Goal: Information Seeking & Learning: Learn about a topic

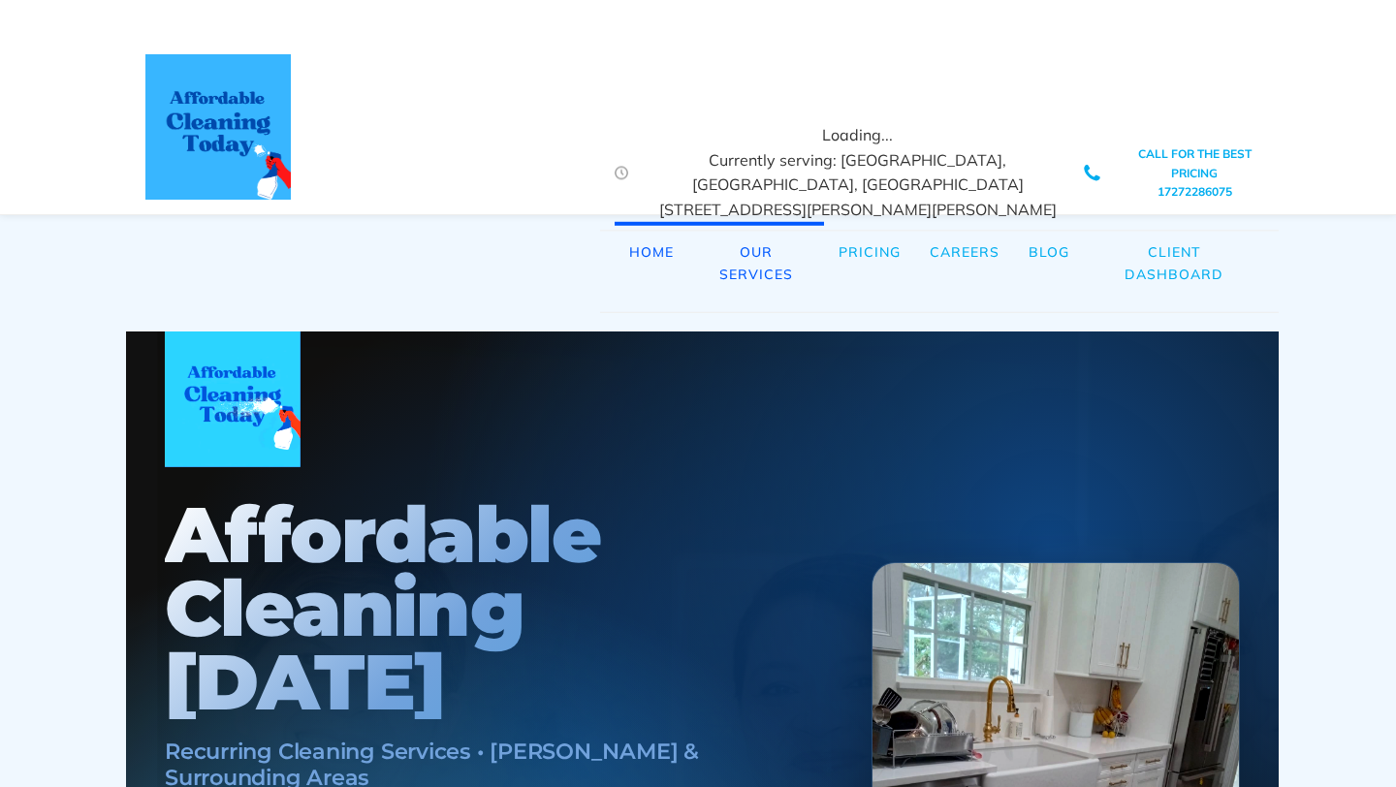
scroll to position [0, 10]
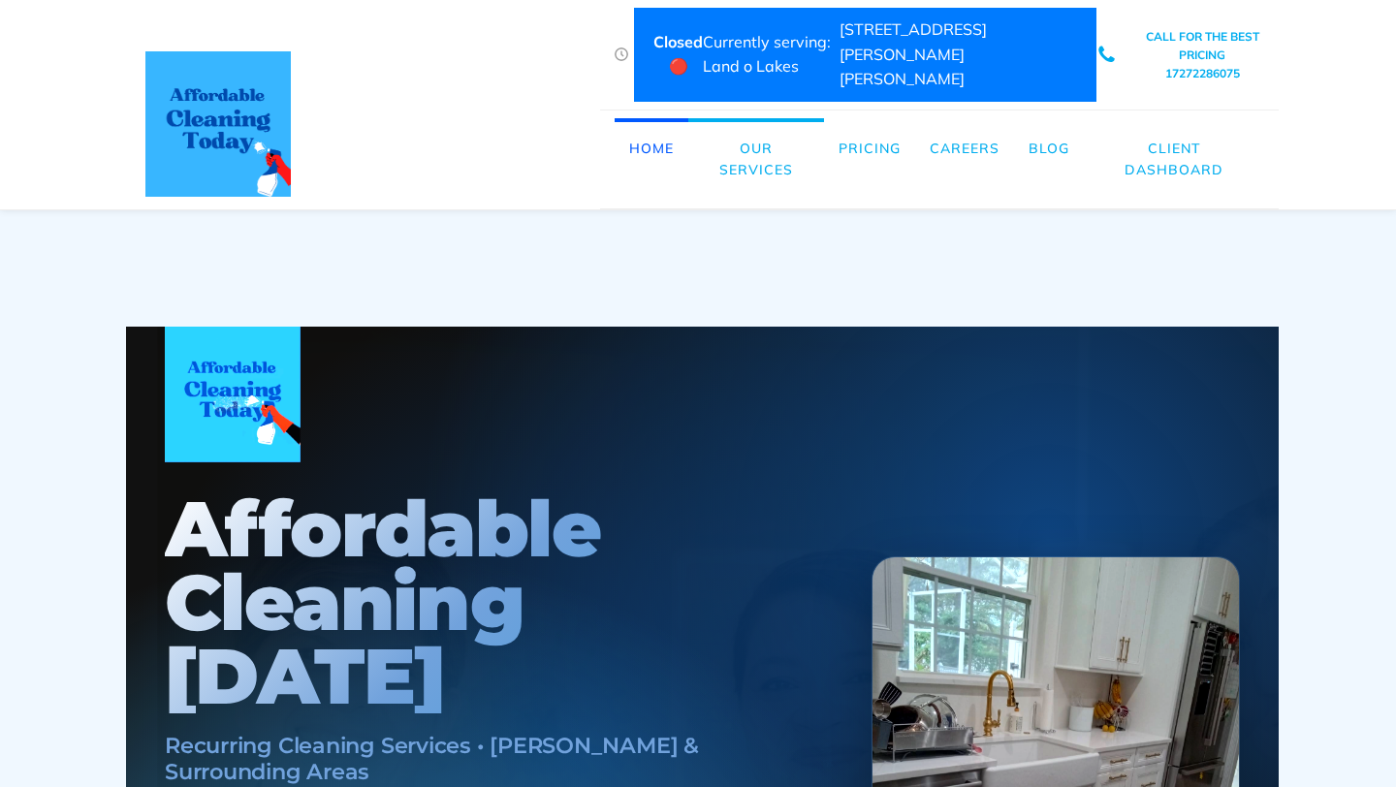
click at [766, 136] on link "Our Services" at bounding box center [756, 159] width 136 height 82
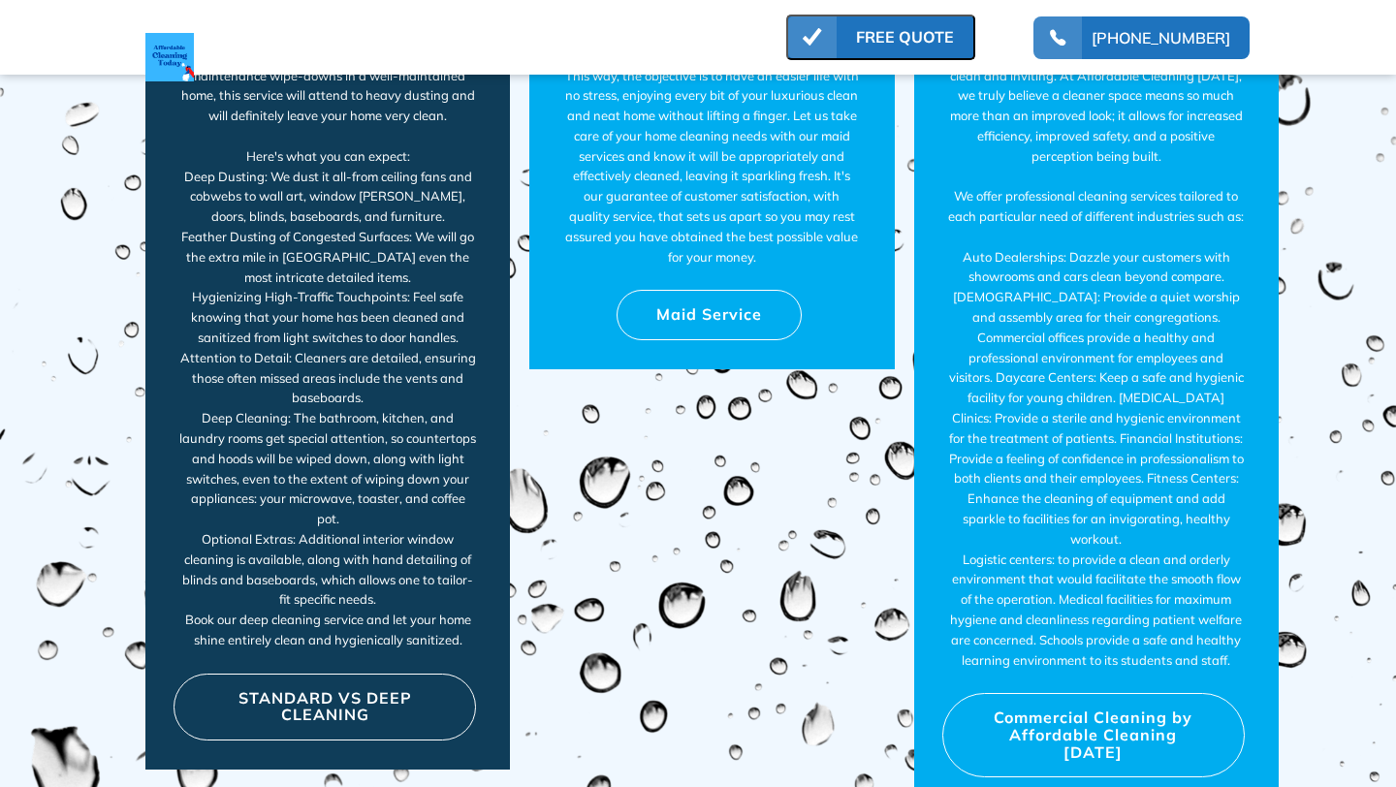
scroll to position [11176, 0]
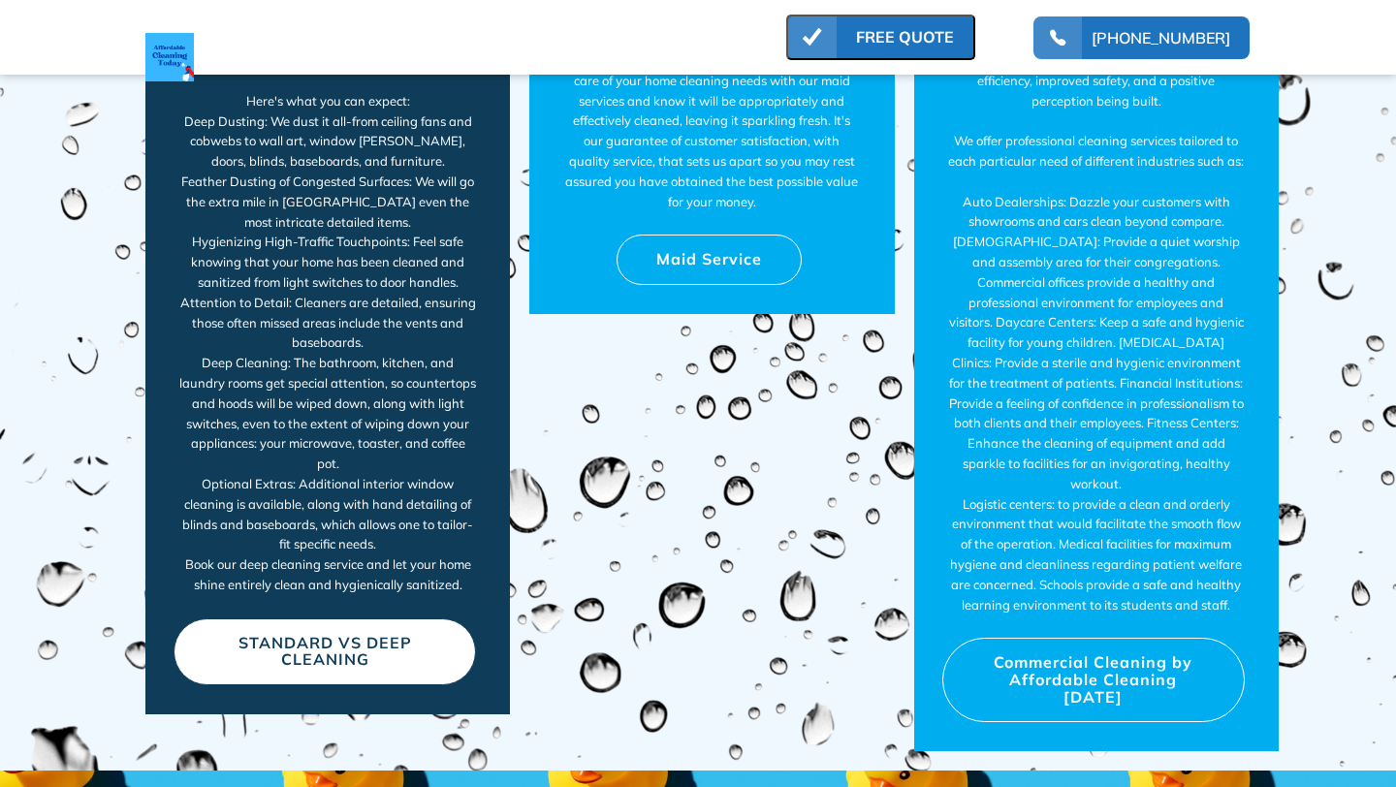
click at [267, 618] on link "STANDARD VS DEEP CLEANING" at bounding box center [325, 651] width 302 height 67
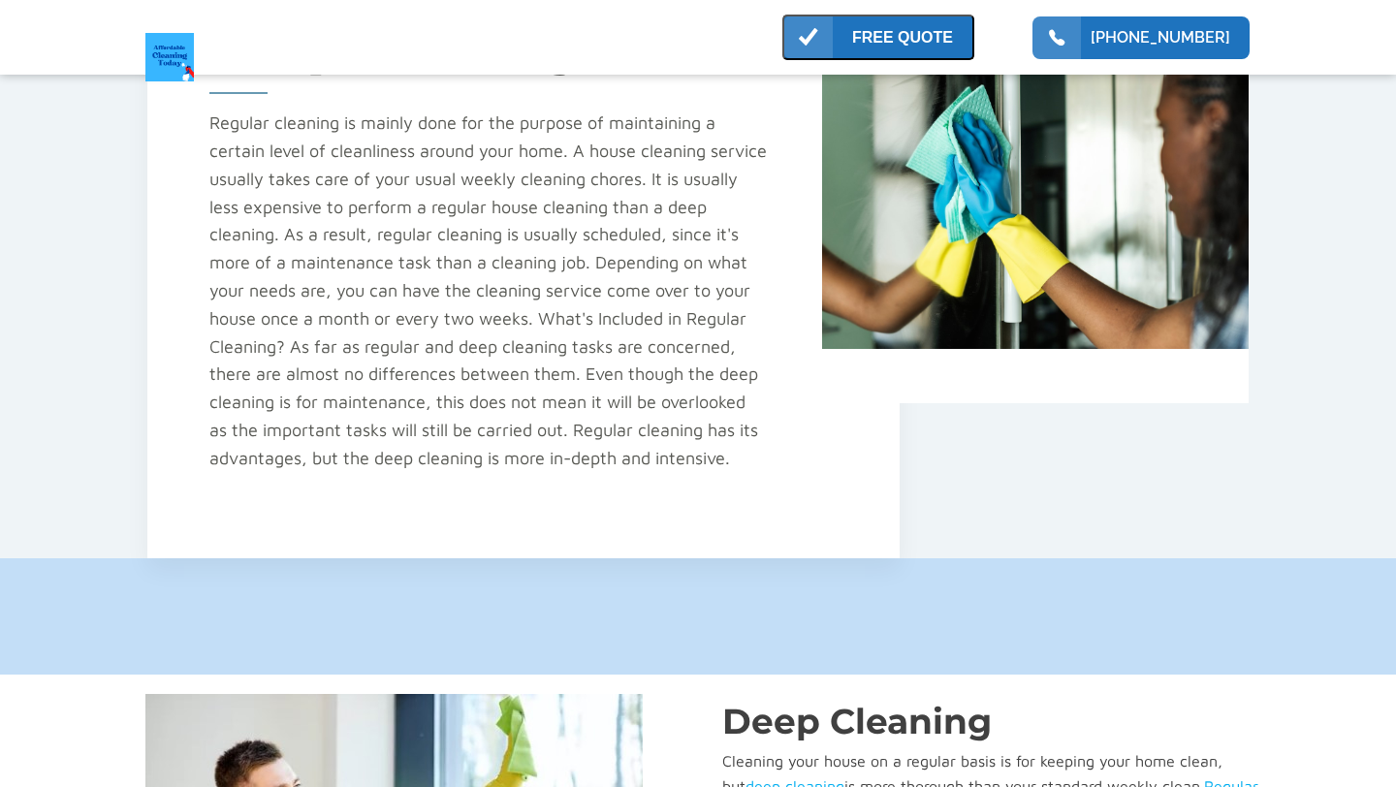
scroll to position [4104, 0]
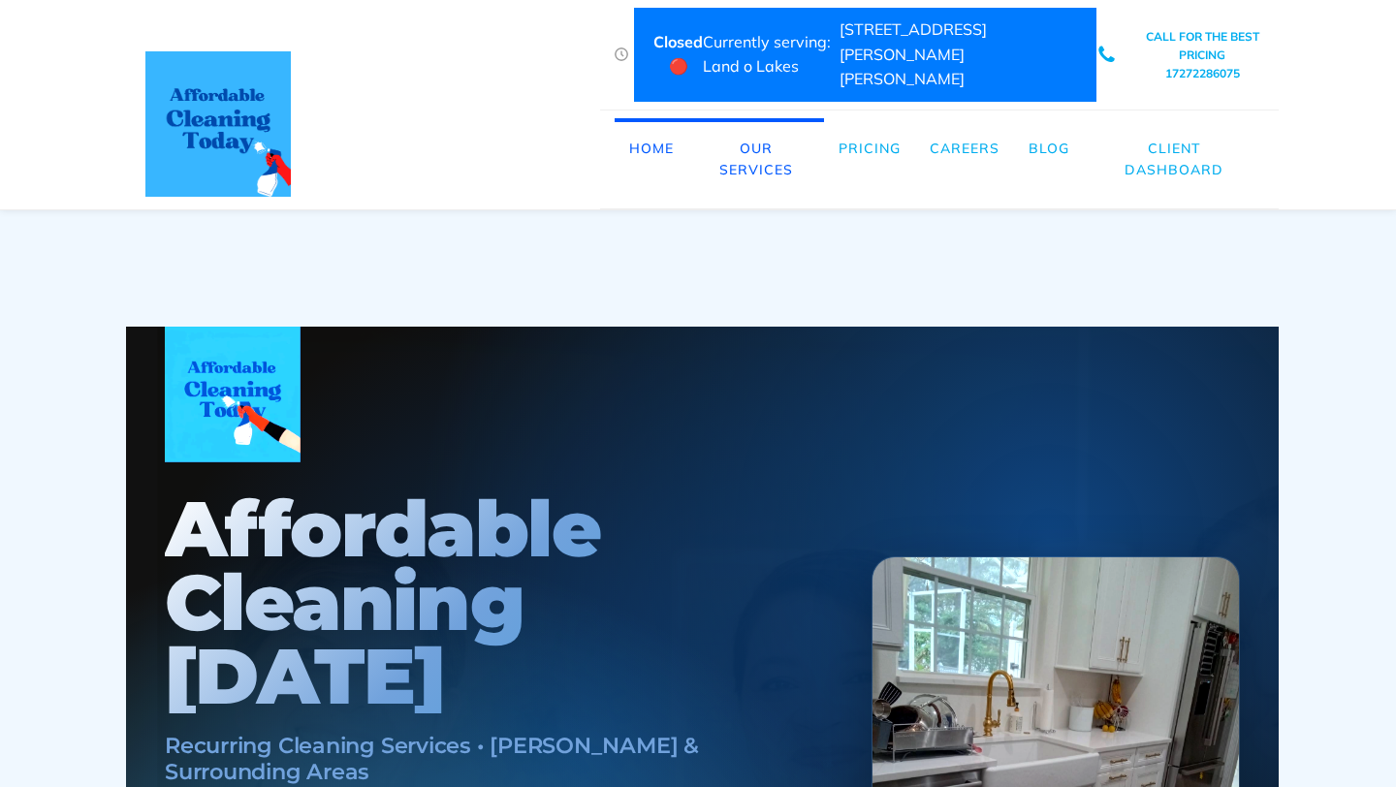
scroll to position [0, 10]
click at [866, 123] on link "Pricing" at bounding box center [869, 148] width 91 height 60
click at [748, 143] on link "Our Services" at bounding box center [756, 159] width 136 height 82
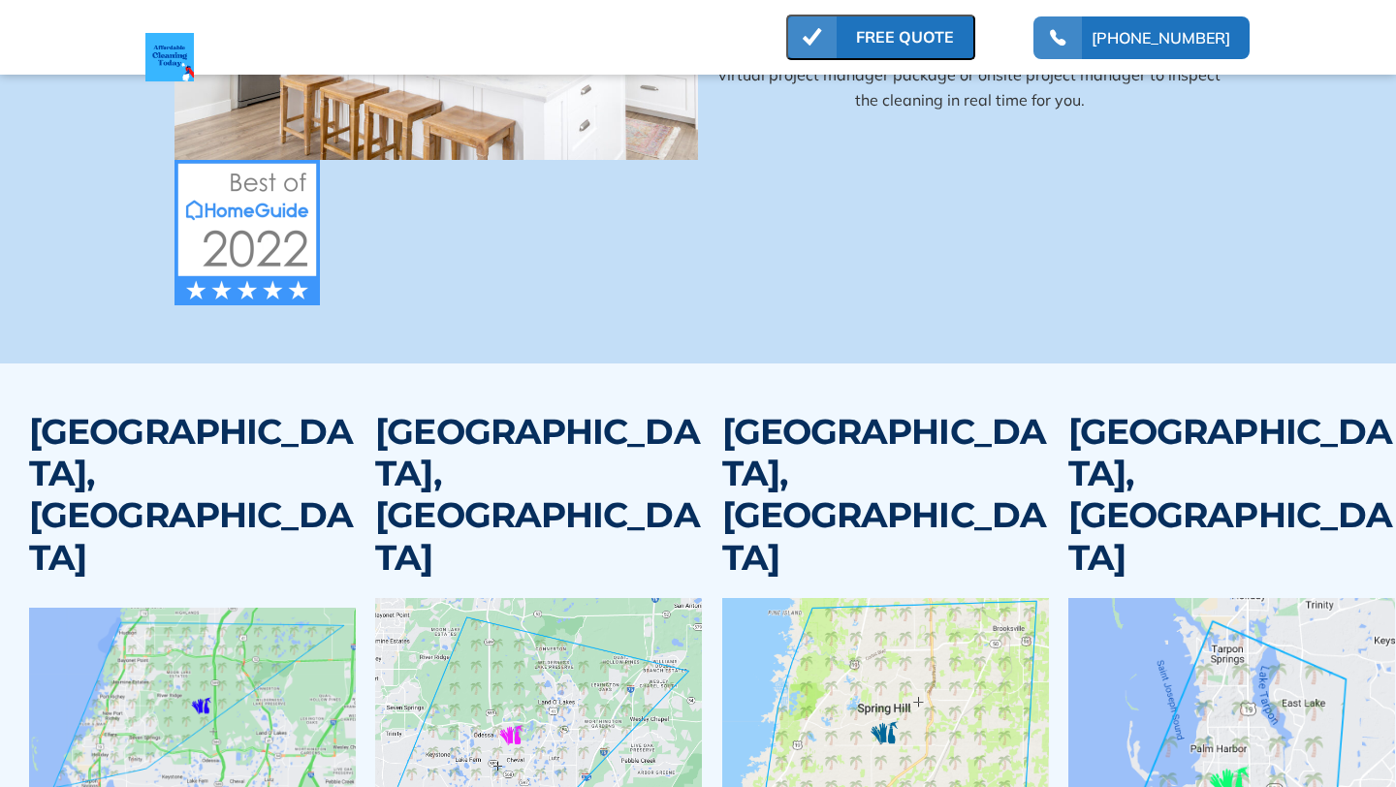
scroll to position [14812, 0]
